Goal: Use online tool/utility: Use online tool/utility

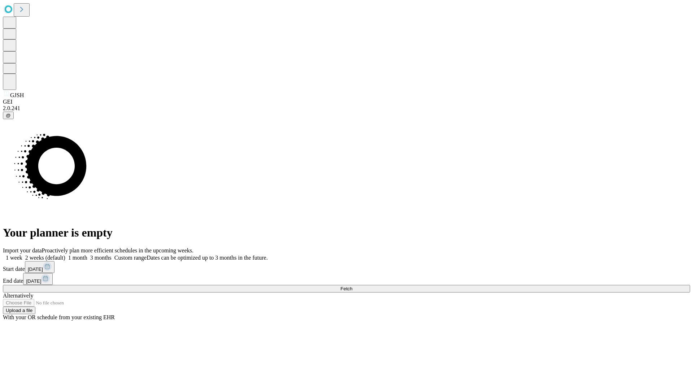
click at [352, 286] on span "Fetch" at bounding box center [346, 288] width 12 height 5
